Goal: Use online tool/utility: Utilize a website feature to perform a specific function

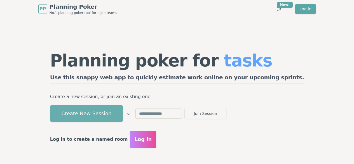
click at [121, 119] on button "Create New Session" at bounding box center [86, 113] width 73 height 17
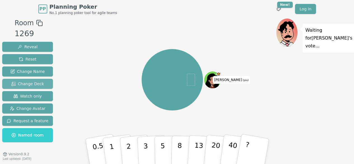
click at [43, 83] on button "Change Deck" at bounding box center [27, 84] width 51 height 10
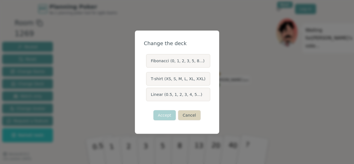
click at [186, 116] on button "Cancel" at bounding box center [189, 115] width 23 height 10
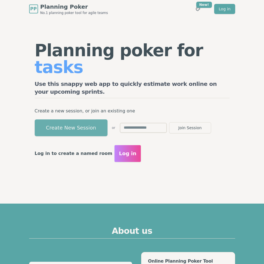
click at [71, 123] on button "Create New Session" at bounding box center [71, 127] width 73 height 17
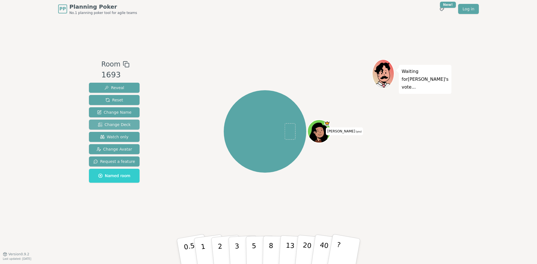
click at [121, 123] on span "Change Deck" at bounding box center [114, 125] width 33 height 6
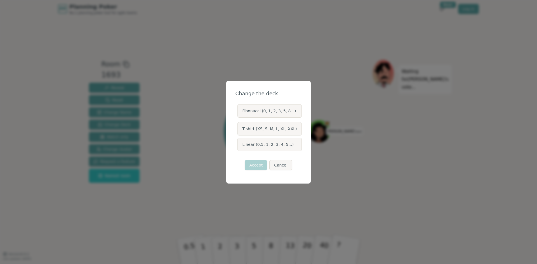
click at [286, 132] on label "T-shirt (XS, S, M, L, XL, XXL)" at bounding box center [270, 128] width 64 height 13
click at [240, 131] on button "T-shirt (XS, S, M, L, XL, XXL)" at bounding box center [237, 129] width 4 height 4
click at [258, 162] on button "Accept" at bounding box center [256, 165] width 22 height 10
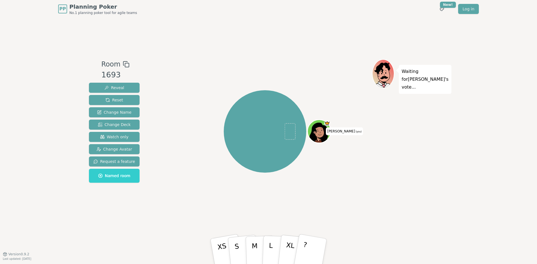
click at [321, 133] on icon at bounding box center [320, 133] width 2 height 2
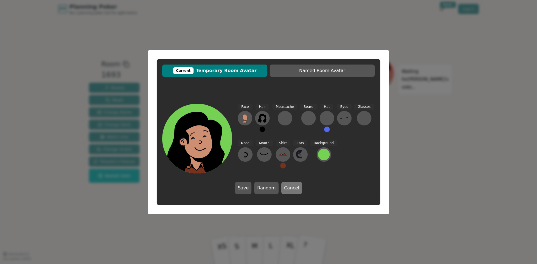
click at [289, 187] on button "Cancel" at bounding box center [292, 188] width 21 height 12
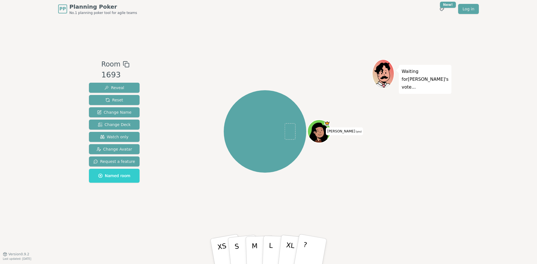
click at [125, 64] on icon at bounding box center [126, 64] width 7 height 7
click at [124, 64] on icon at bounding box center [126, 64] width 7 height 7
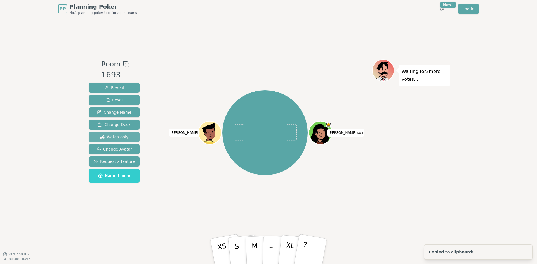
click at [113, 137] on span "Watch only" at bounding box center [114, 137] width 29 height 6
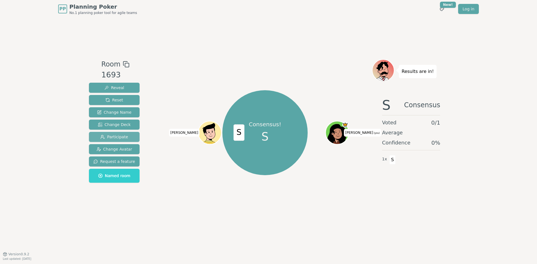
click at [120, 138] on span "Participate" at bounding box center [114, 137] width 28 height 6
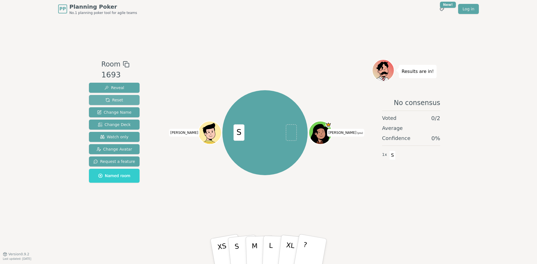
click at [130, 101] on button "Reset" at bounding box center [114, 100] width 51 height 10
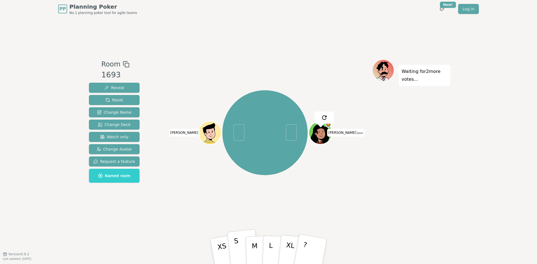
click at [237, 253] on p "S" at bounding box center [237, 252] width 7 height 31
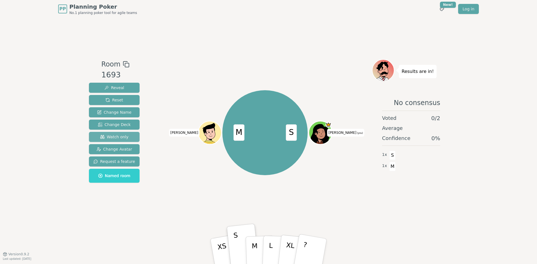
click at [113, 135] on span "Watch only" at bounding box center [114, 137] width 29 height 6
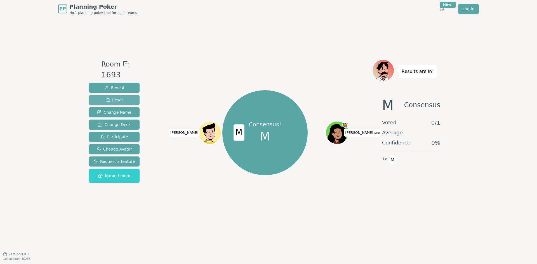
click at [119, 100] on span "Reset" at bounding box center [115, 100] width 18 height 6
